Goal: Navigation & Orientation: Find specific page/section

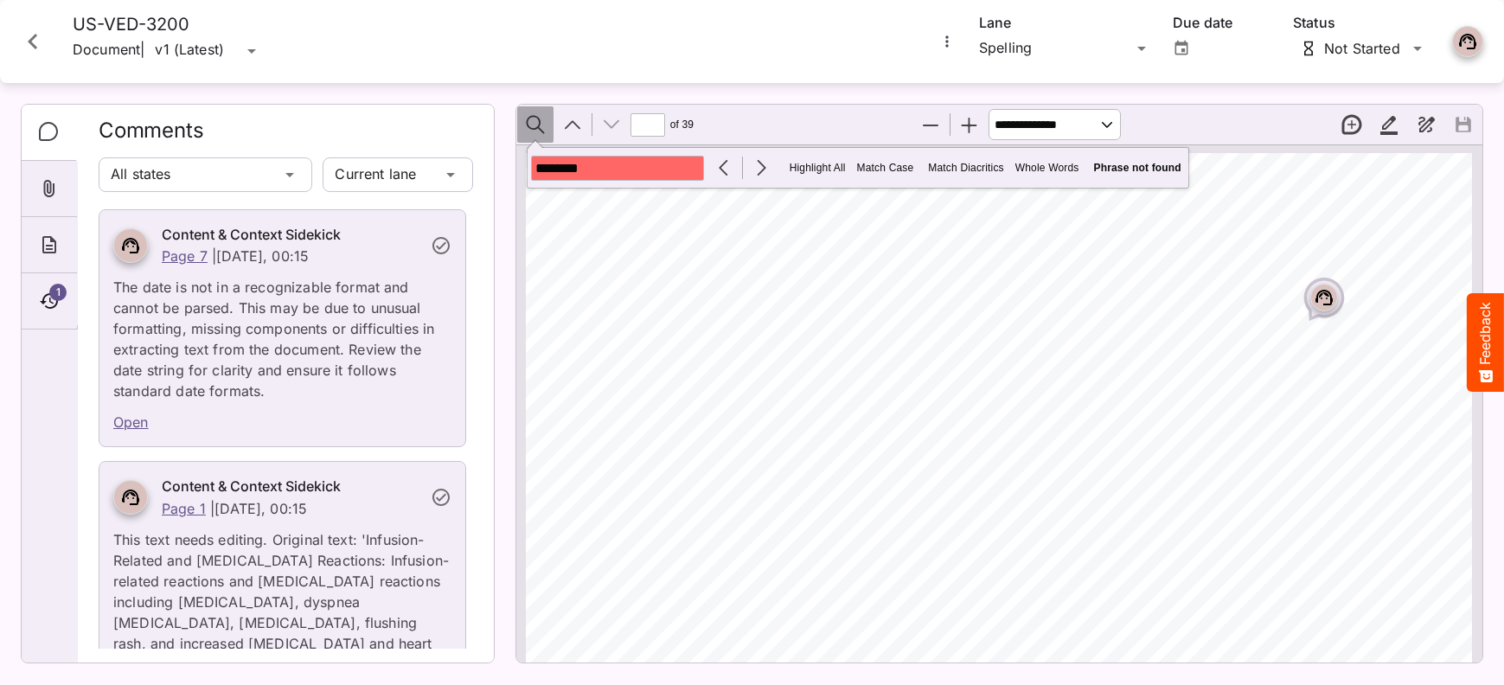
scroll to position [115512, 5]
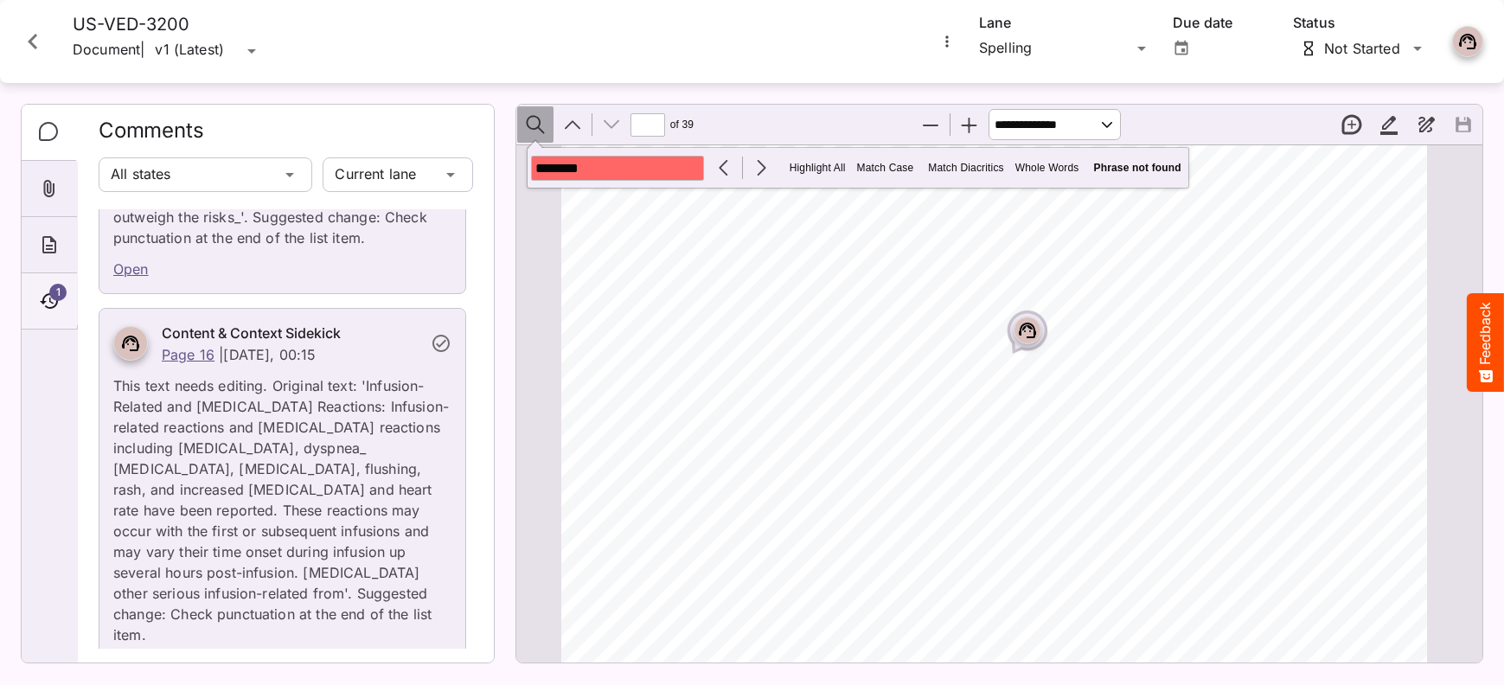
click at [56, 291] on span "1" at bounding box center [57, 292] width 17 height 17
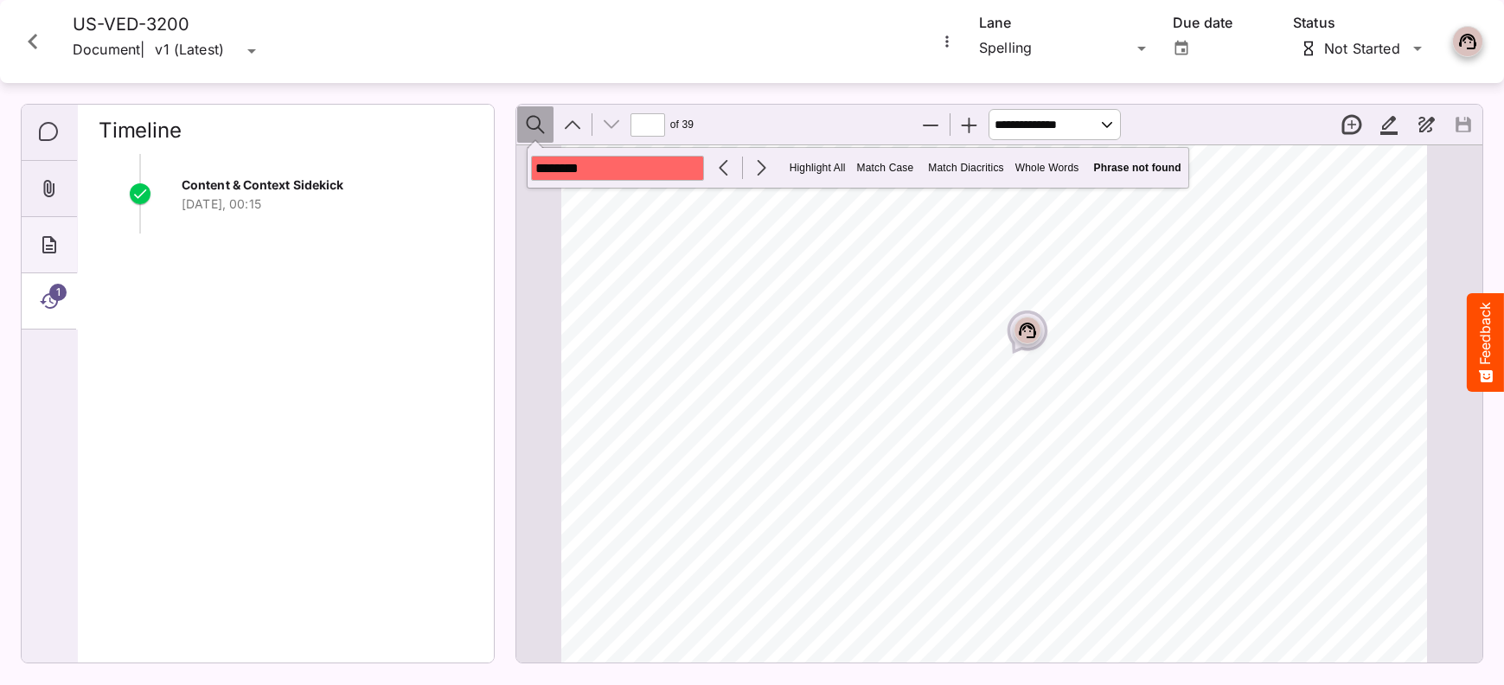
click at [56, 234] on icon "About" at bounding box center [49, 244] width 21 height 21
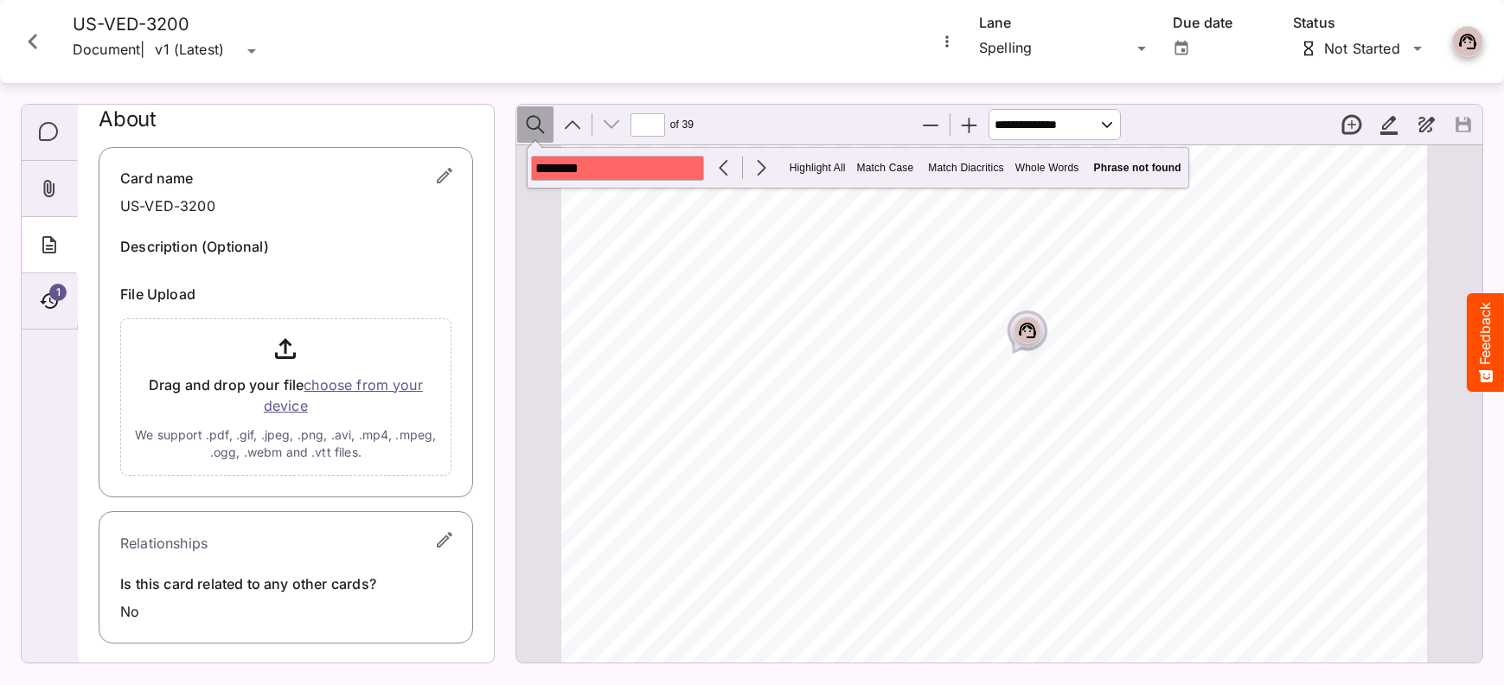
scroll to position [12, 0]
click at [54, 189] on icon "Attachments" at bounding box center [49, 188] width 11 height 17
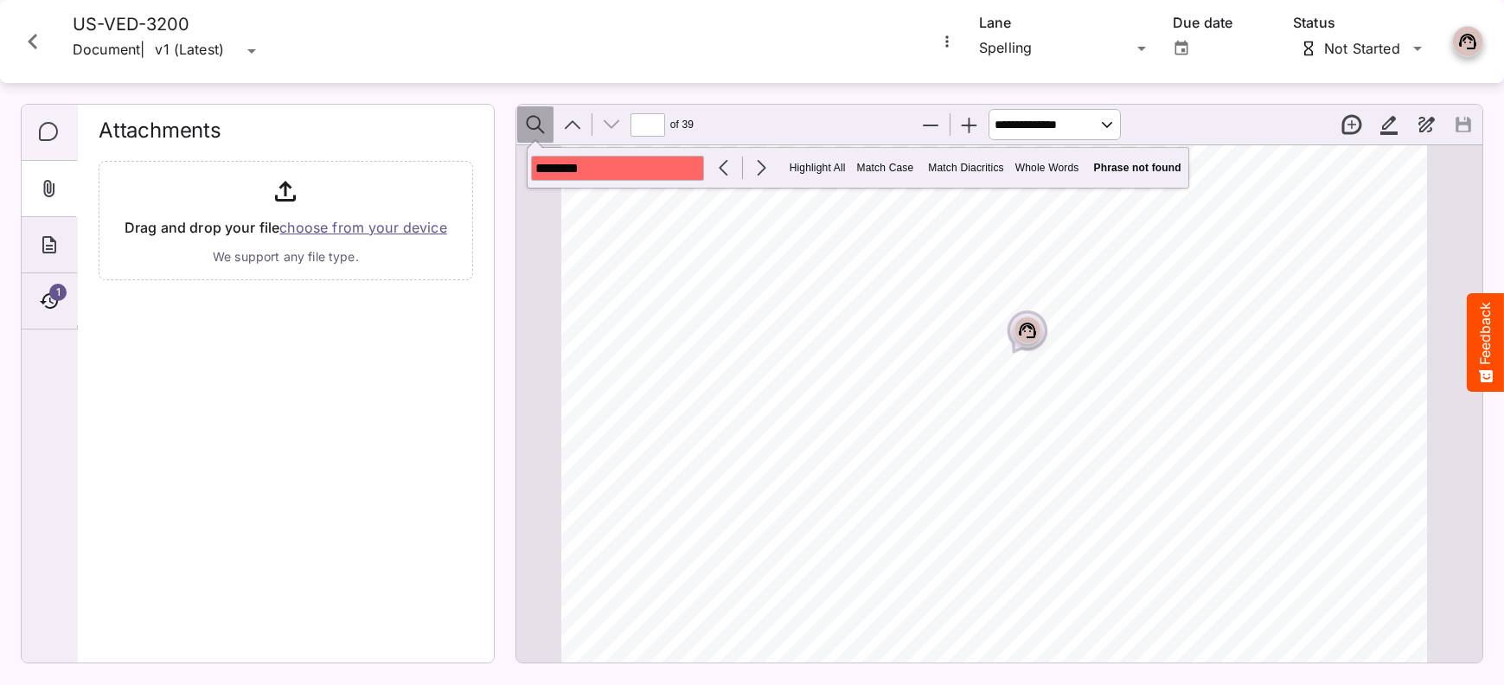
click at [54, 124] on icon "Comments" at bounding box center [48, 131] width 19 height 19
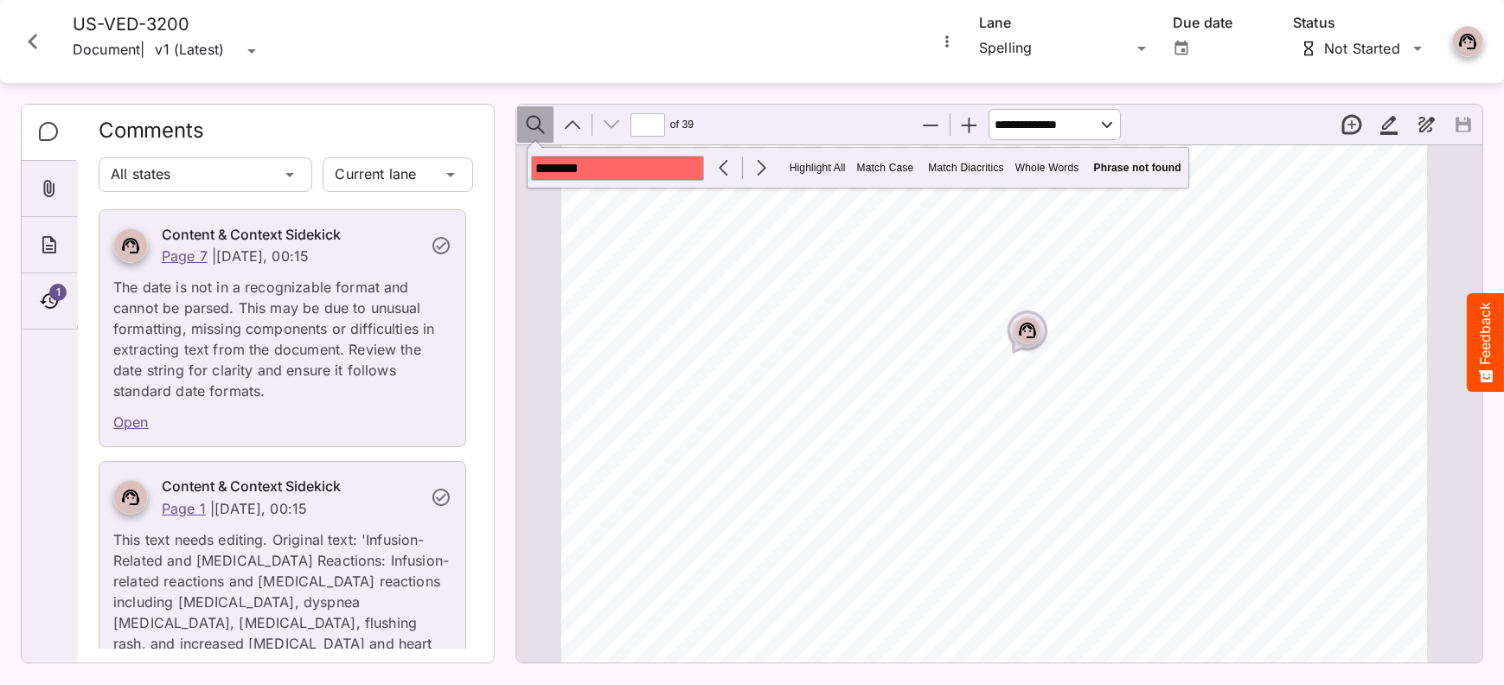
click at [262, 51] on icon at bounding box center [251, 51] width 21 height 21
click at [1141, 51] on icon at bounding box center [1141, 48] width 21 height 21
click at [944, 45] on icon "More options for US-VED-3200" at bounding box center [946, 41] width 17 height 17
click at [795, 65] on div at bounding box center [752, 342] width 1504 height 685
click at [1141, 45] on div "[PERSON_NAME]'s Workspace / [PERSON_NAME]'s Board C MediaMagic ® Dashboard [PER…" at bounding box center [752, 338] width 1504 height 677
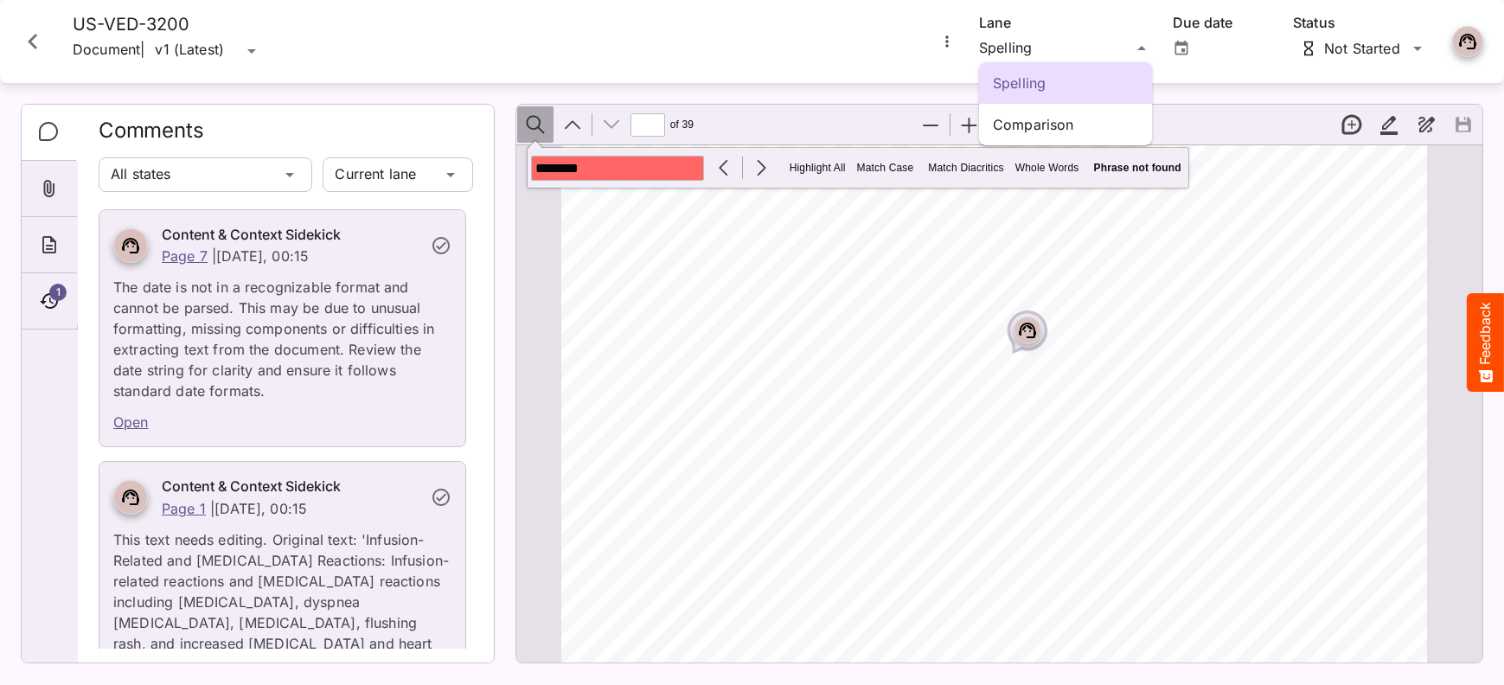
drag, startPoint x: 1141, startPoint y: 45, endPoint x: 1254, endPoint y: 79, distance: 117.4
click at [1422, 47] on icon at bounding box center [1417, 48] width 21 height 21
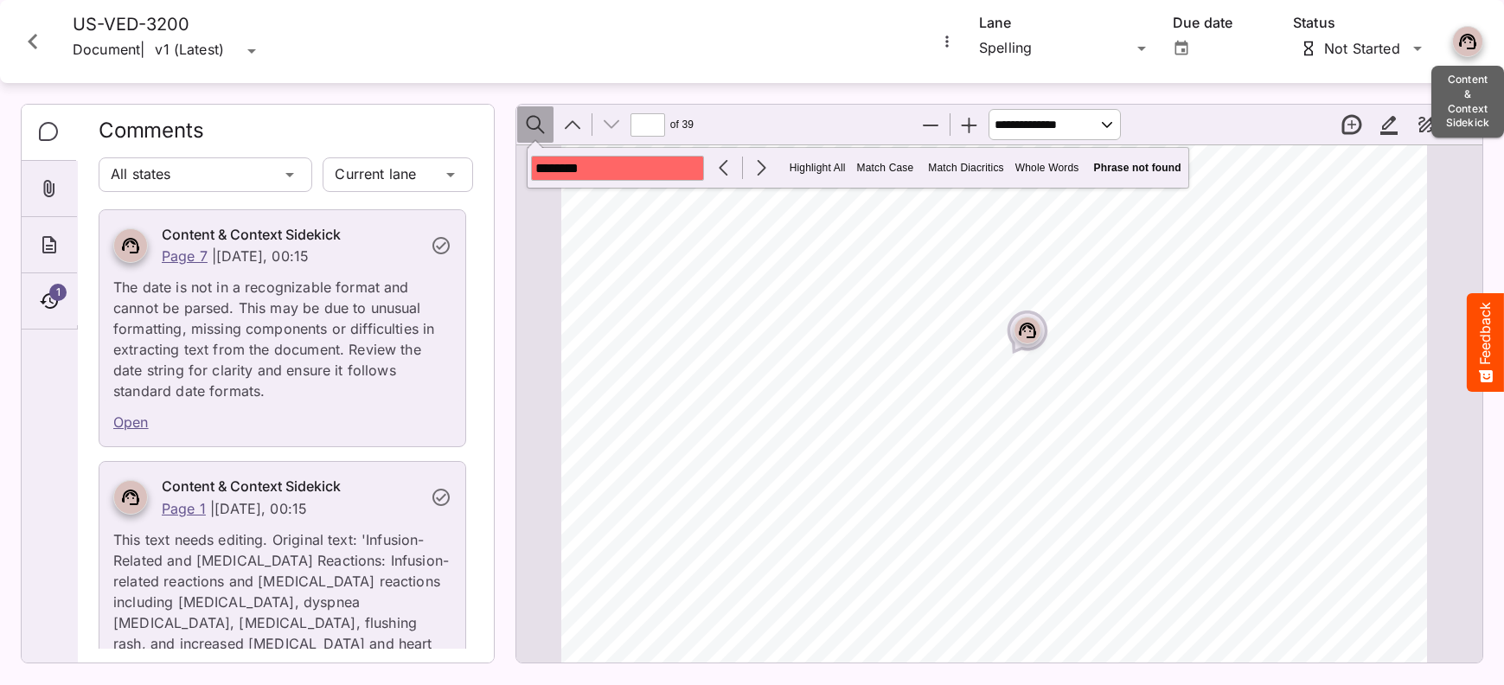
click at [1477, 43] on icon at bounding box center [1467, 41] width 21 height 21
click at [1464, 42] on circle at bounding box center [1465, 43] width 2 height 2
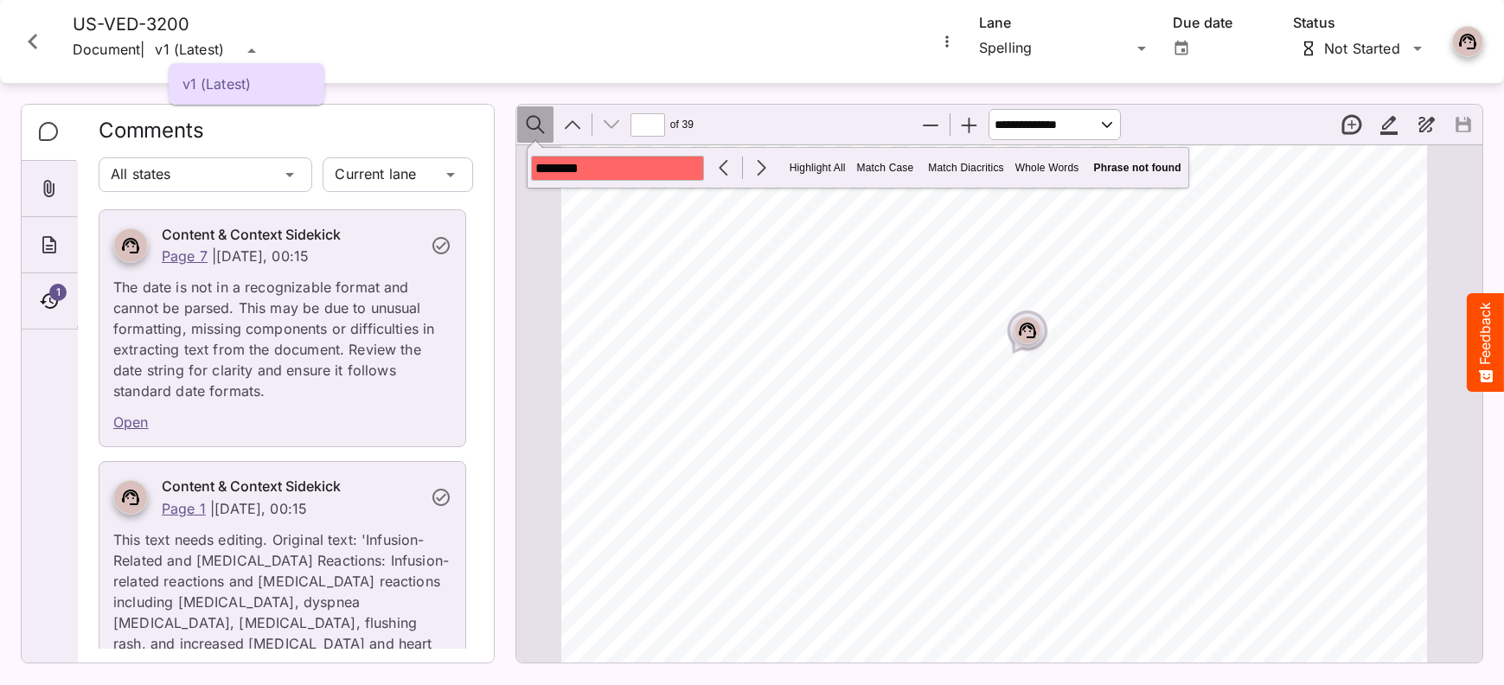
click at [266, 52] on div "v1 (Latest) [PERSON_NAME]'s Workspace / [PERSON_NAME]'s Board C MediaMagic ® Da…" at bounding box center [752, 338] width 1504 height 677
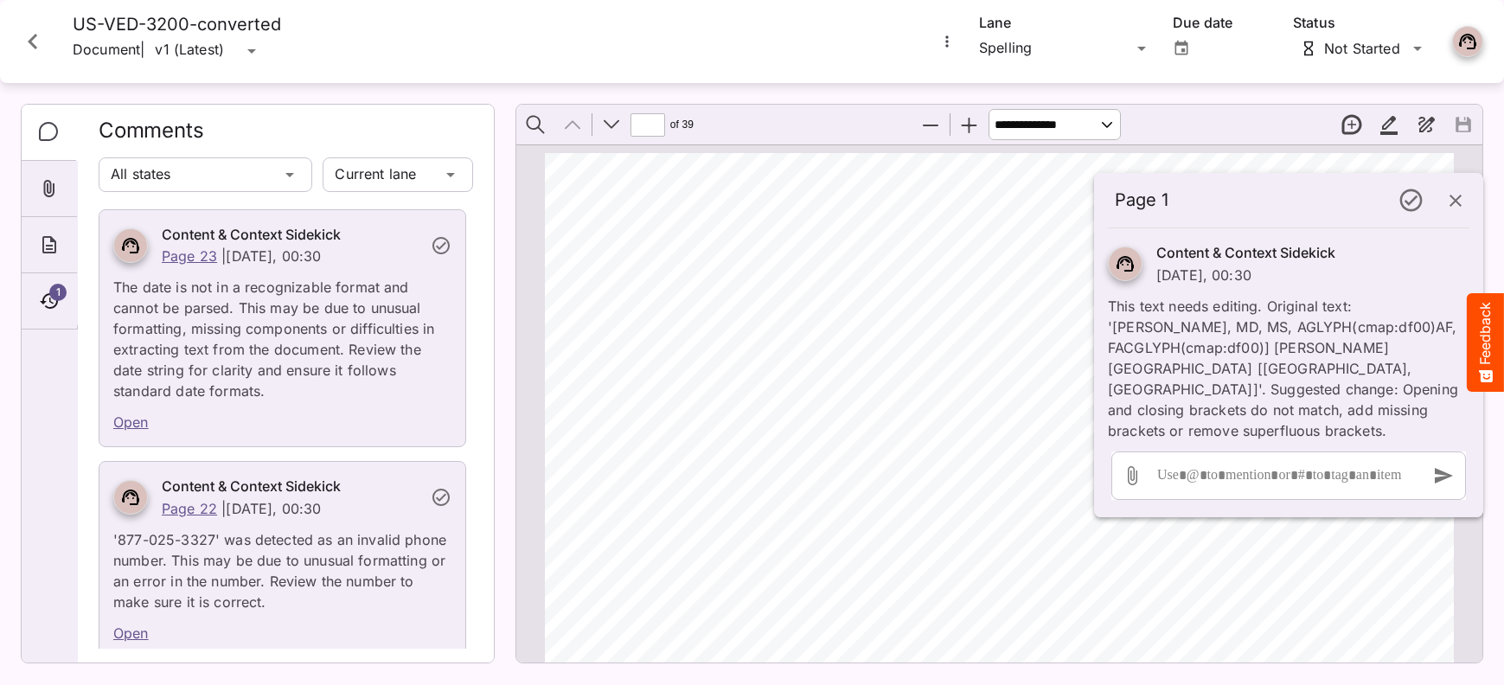
scroll to position [668, 0]
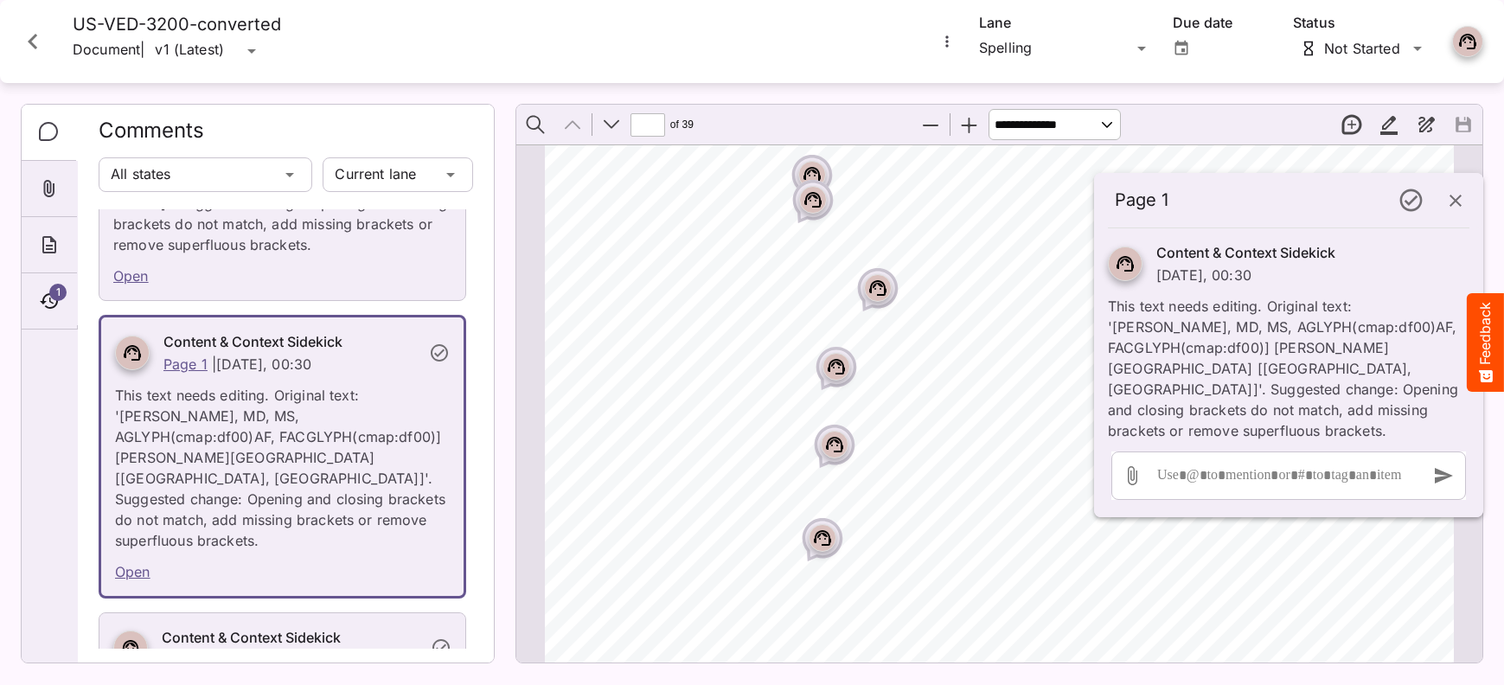
click at [818, 42] on div "US-VED-3200-converted Document | v1 (Latest) v1 (Latest)" at bounding box center [466, 41] width 918 height 55
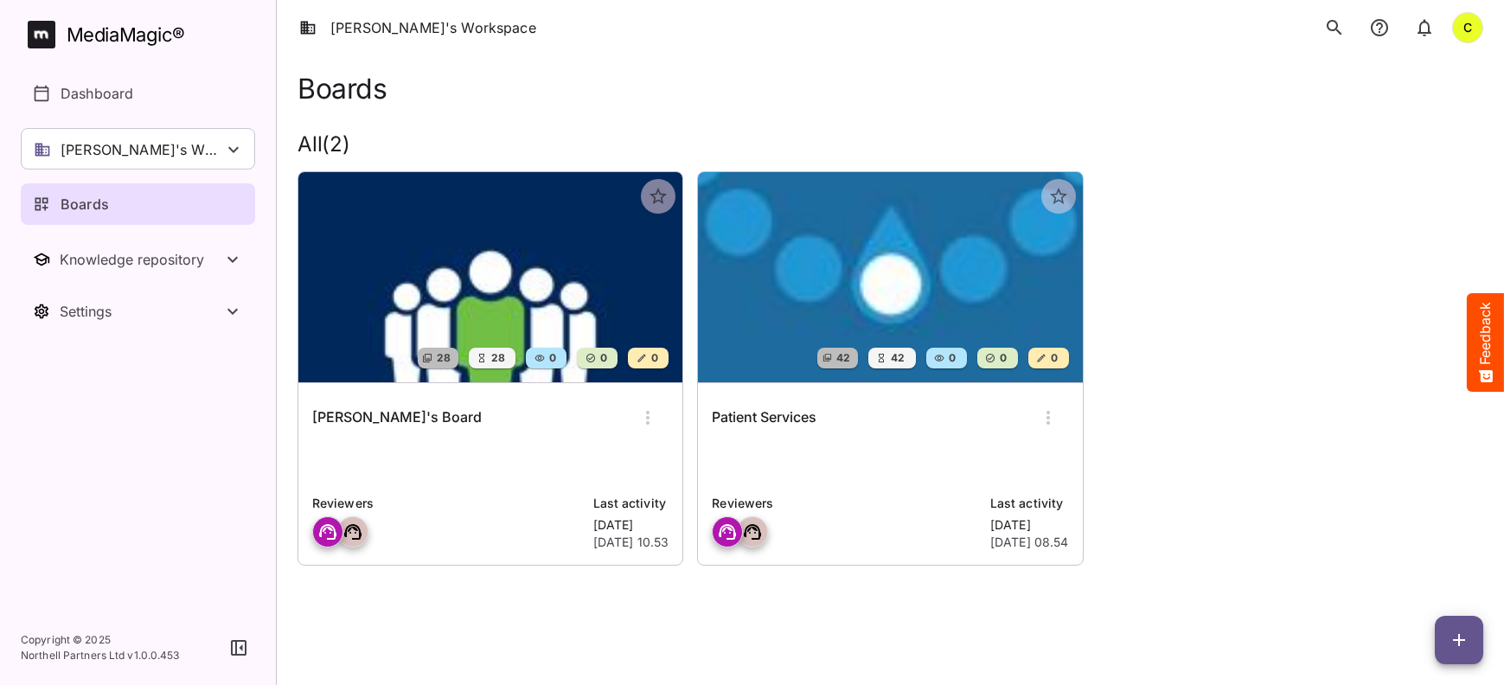
click at [353, 339] on img at bounding box center [490, 277] width 384 height 210
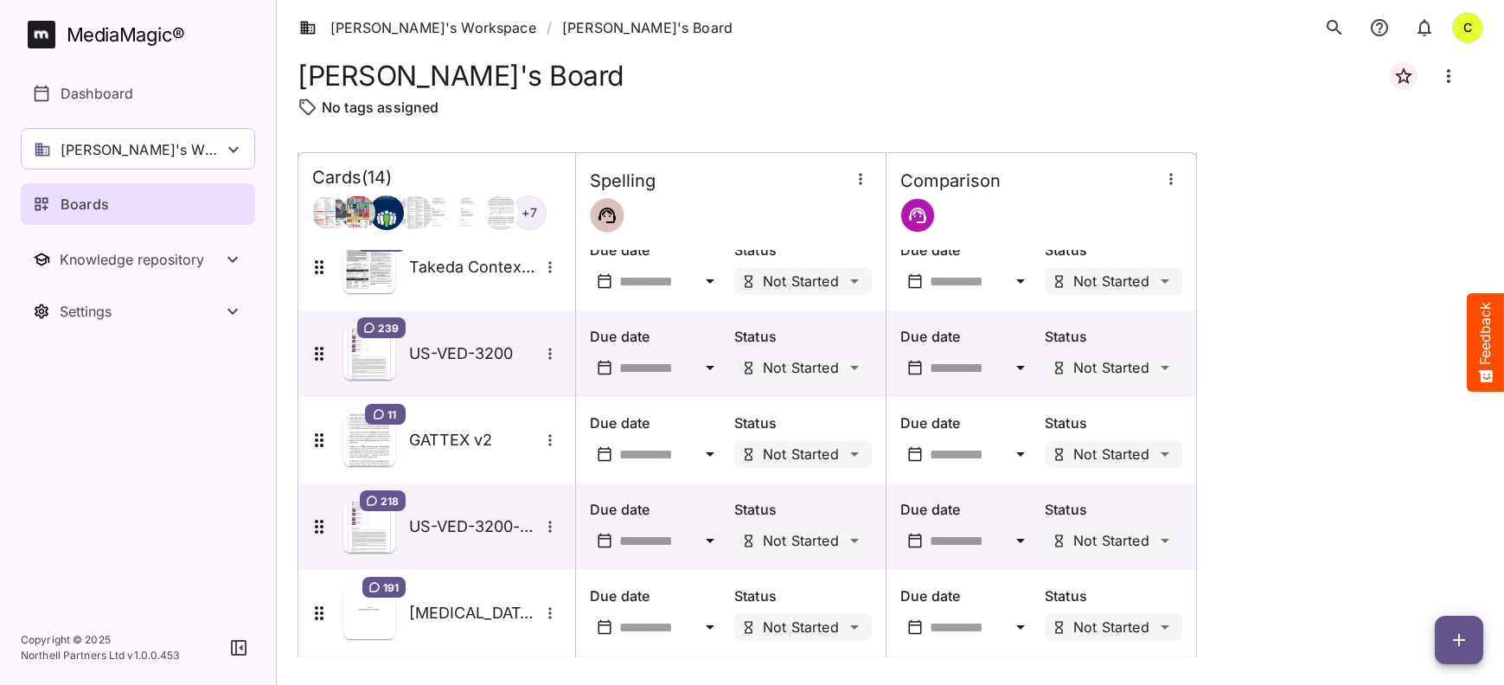
scroll to position [641, 0]
